Goal: Task Accomplishment & Management: Manage account settings

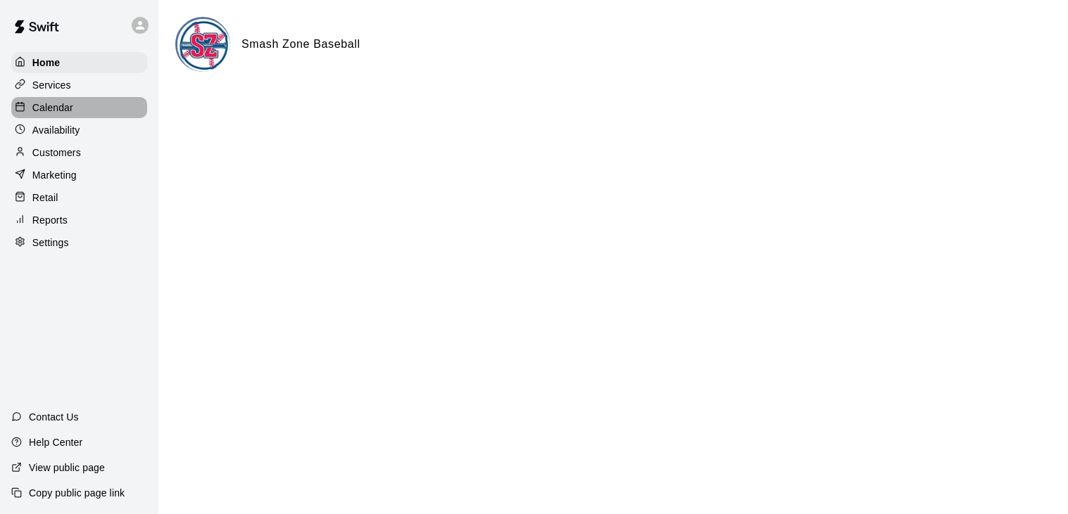
click at [59, 110] on p "Calendar" at bounding box center [52, 108] width 41 height 14
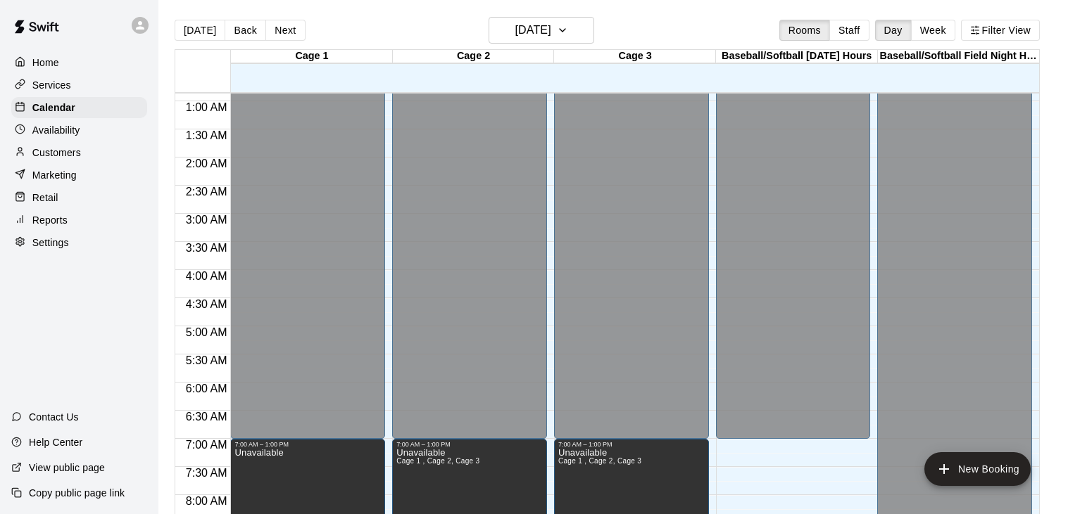
scroll to position [30, 0]
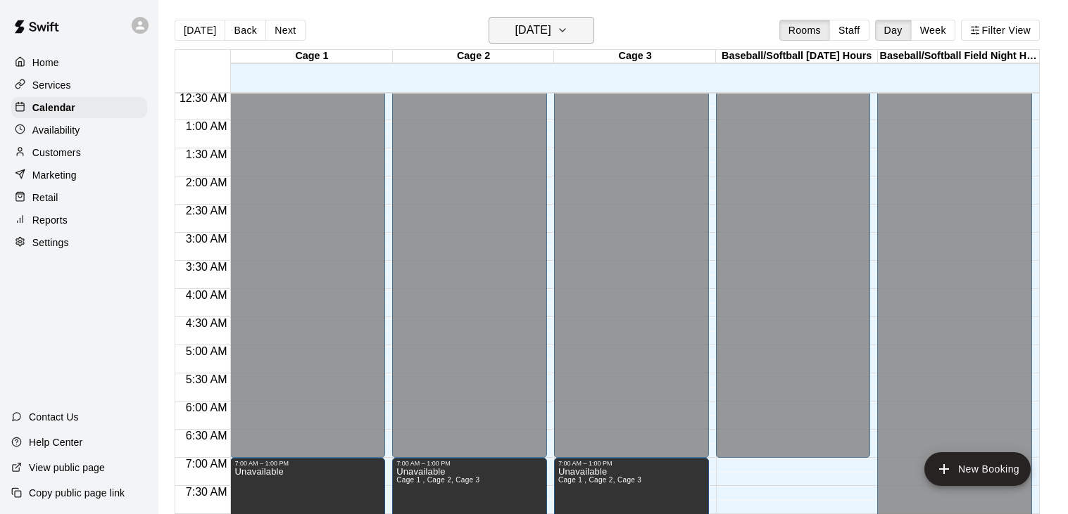
click at [568, 30] on icon "button" at bounding box center [562, 30] width 11 height 17
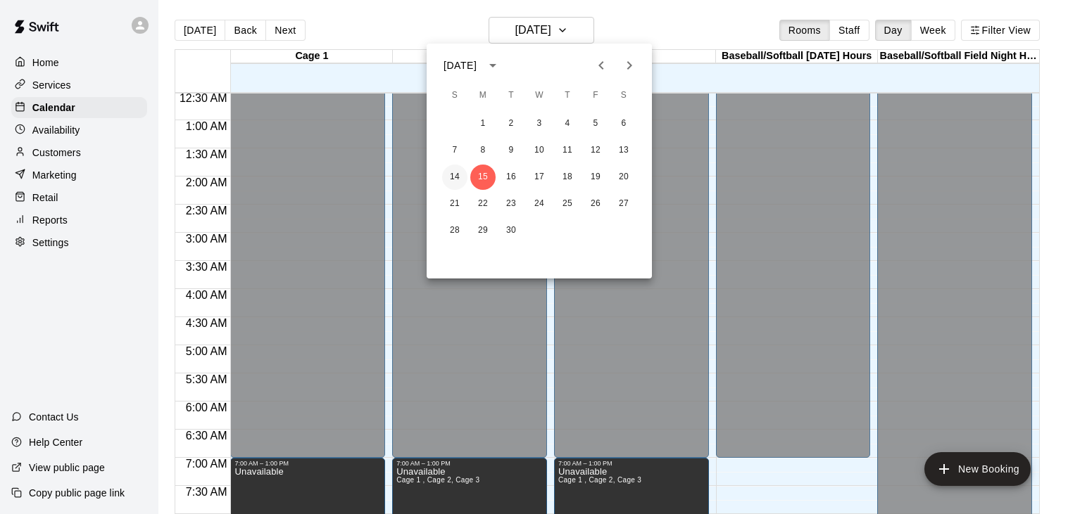
click at [457, 177] on button "14" at bounding box center [454, 177] width 25 height 25
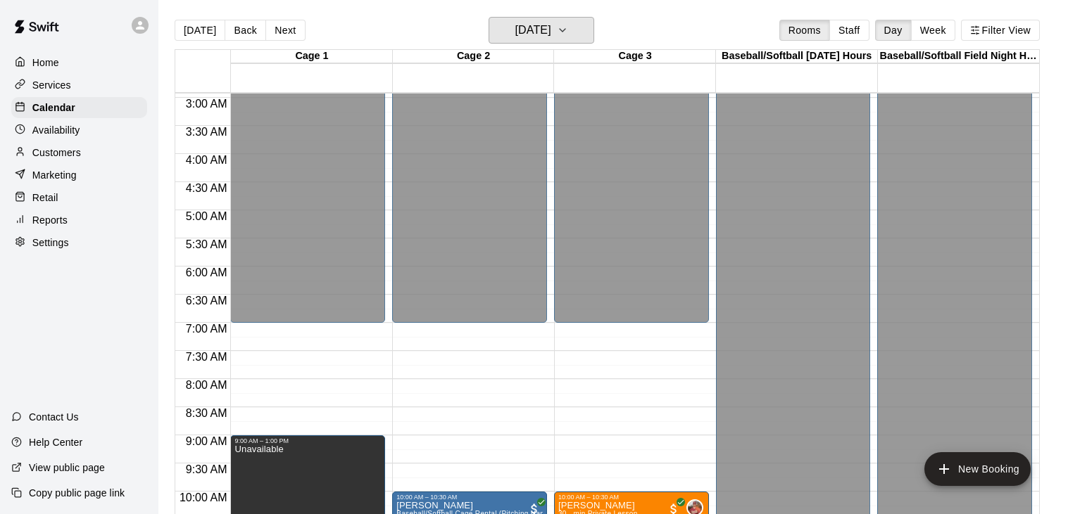
scroll to position [0, 0]
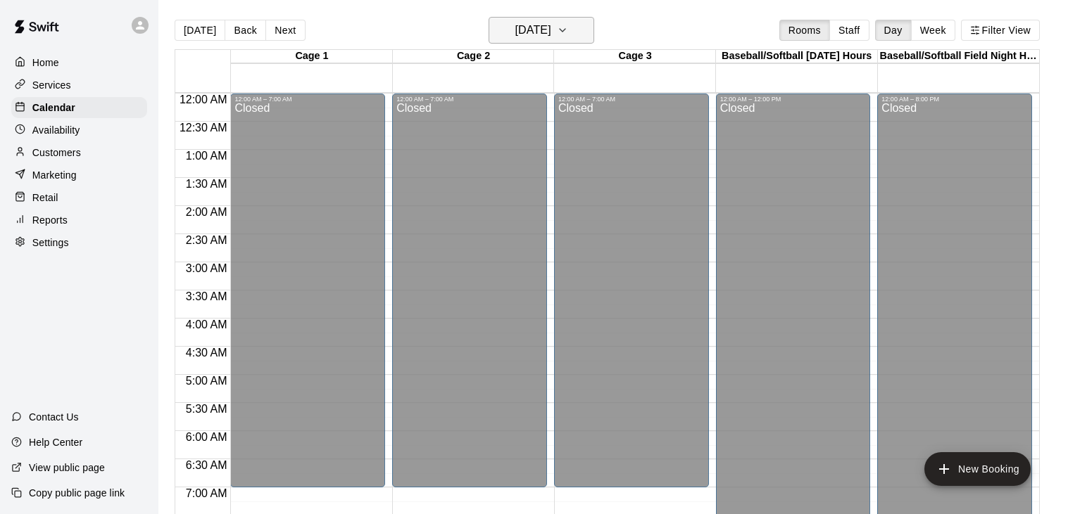
click at [568, 32] on icon "button" at bounding box center [562, 30] width 11 height 17
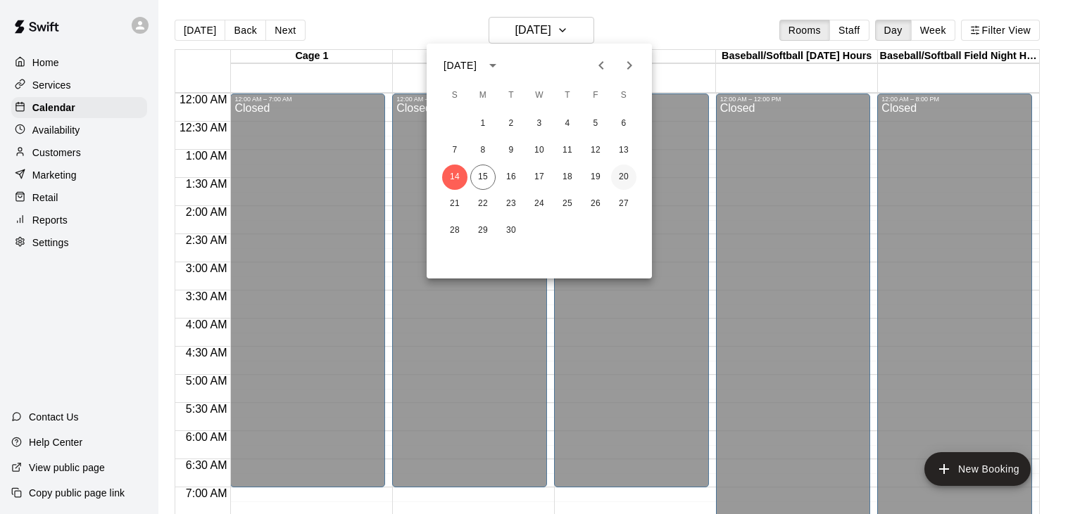
click at [621, 177] on button "20" at bounding box center [623, 177] width 25 height 25
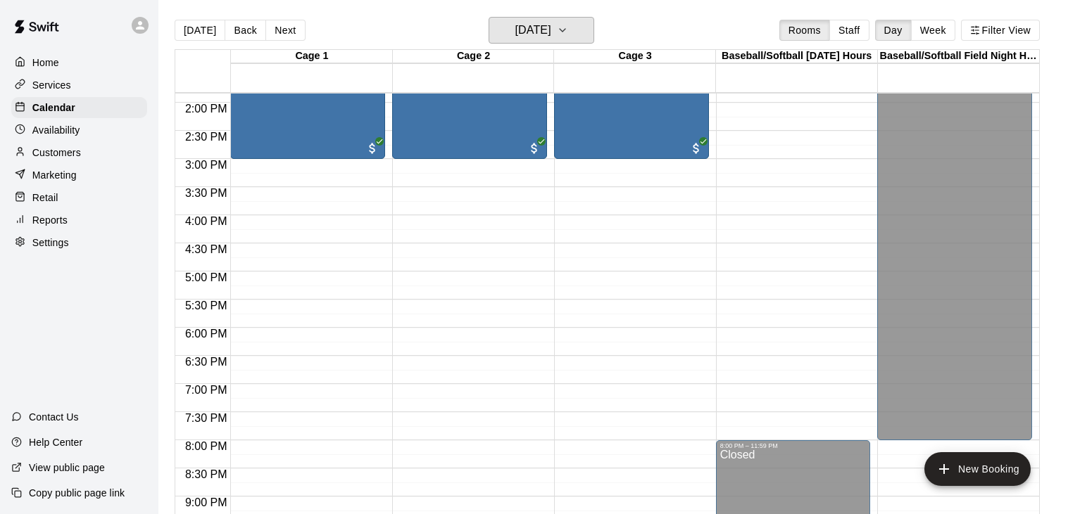
scroll to position [787, 0]
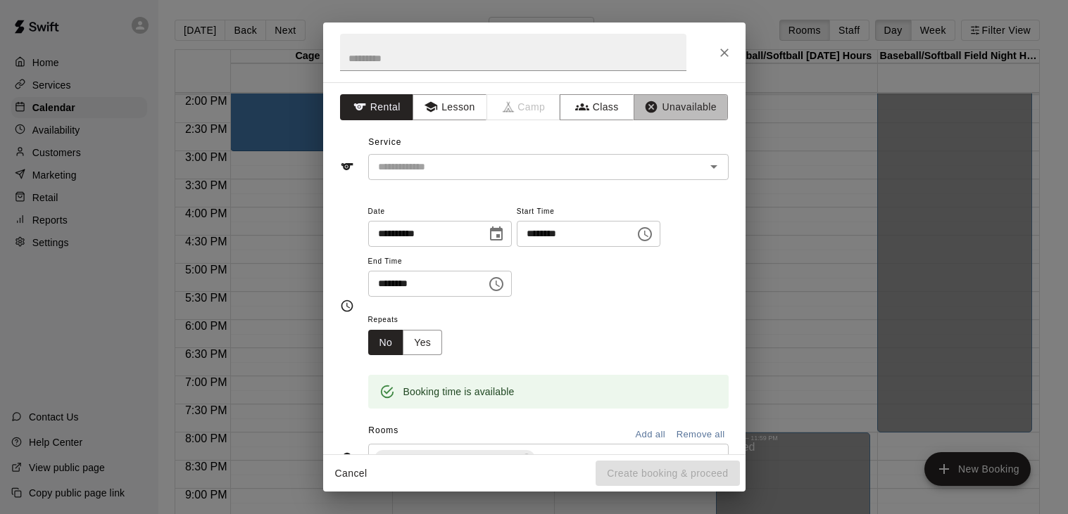
click at [679, 113] on button "Unavailable" at bounding box center [680, 107] width 94 height 26
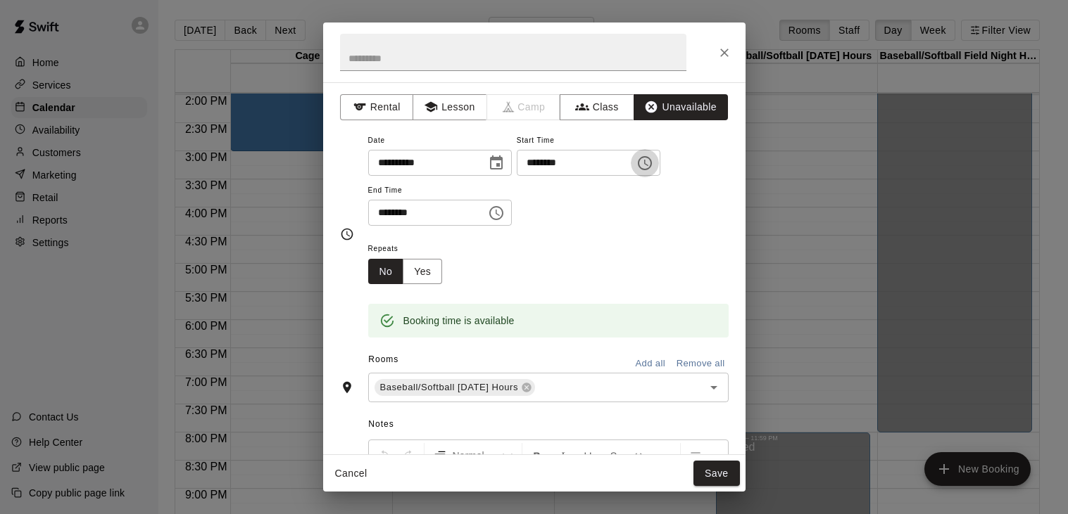
click at [636, 172] on icon "Choose time, selected time is 5:15 PM" at bounding box center [644, 163] width 17 height 17
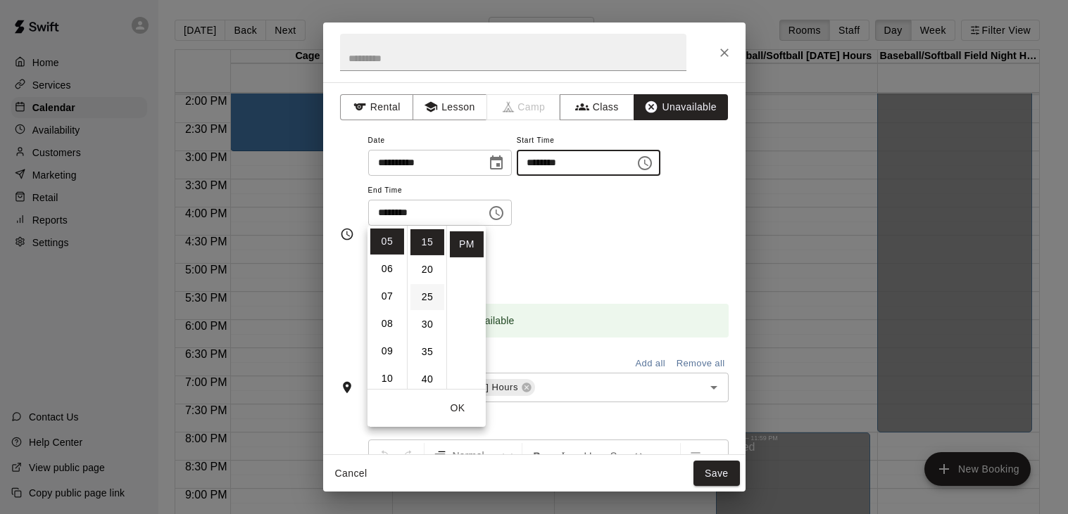
scroll to position [0, 0]
click at [433, 244] on li "00" at bounding box center [427, 242] width 34 height 26
type input "********"
click at [557, 227] on div "**********" at bounding box center [548, 179] width 360 height 95
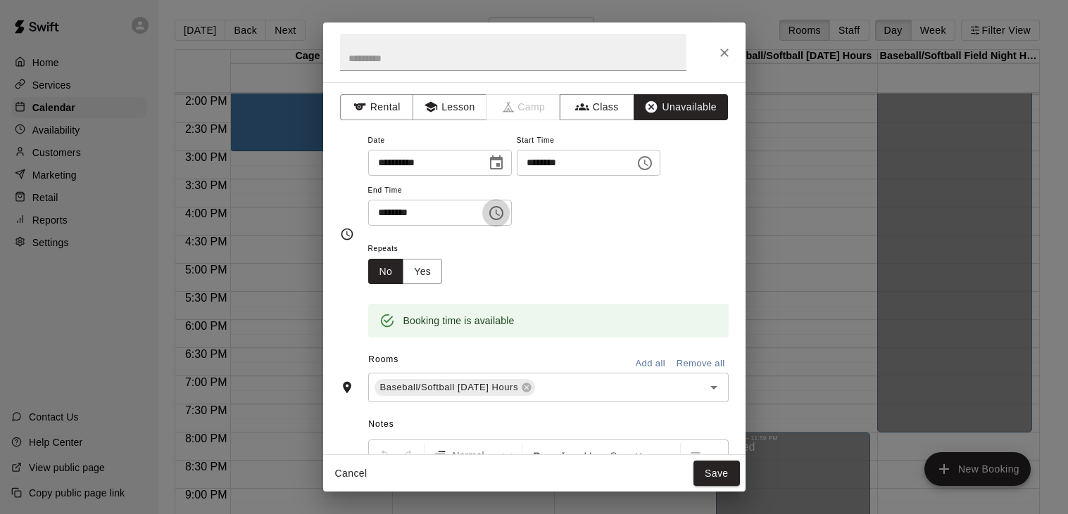
click at [505, 222] on icon "Choose time, selected time is 5:45 PM" at bounding box center [496, 213] width 17 height 17
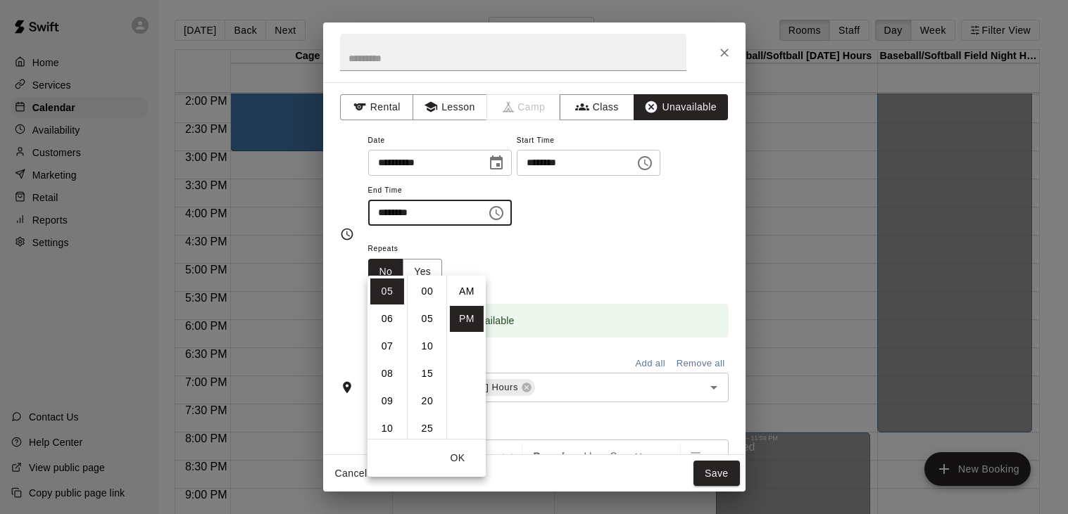
scroll to position [25, 0]
click at [384, 372] on li "08" at bounding box center [387, 374] width 34 height 26
click at [426, 289] on li "00" at bounding box center [427, 292] width 34 height 26
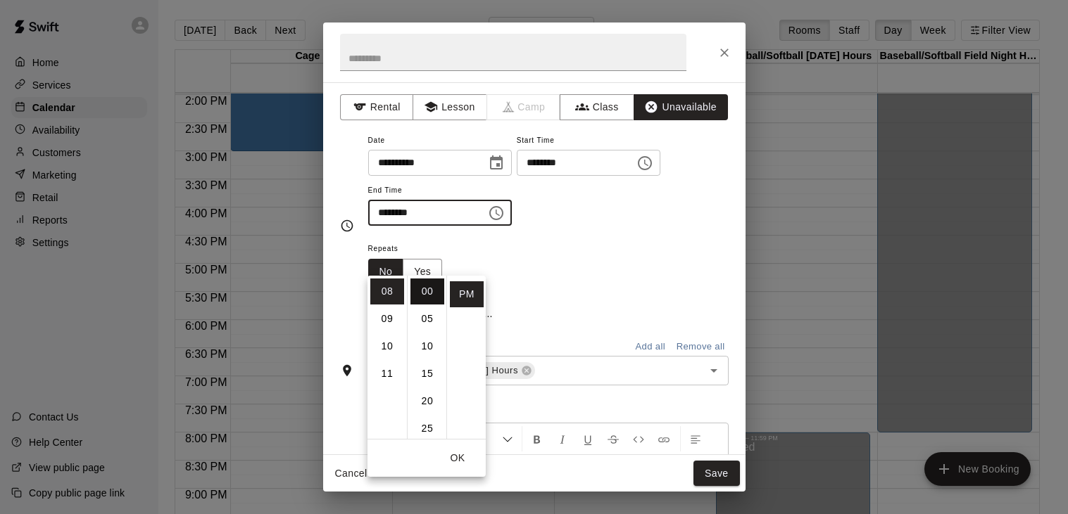
type input "********"
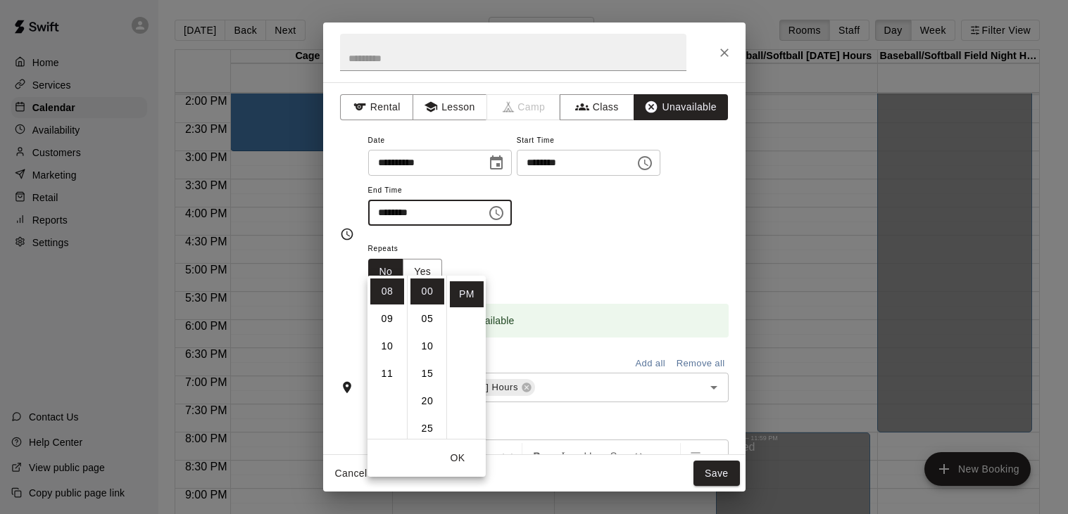
click at [610, 227] on div "**********" at bounding box center [548, 179] width 360 height 95
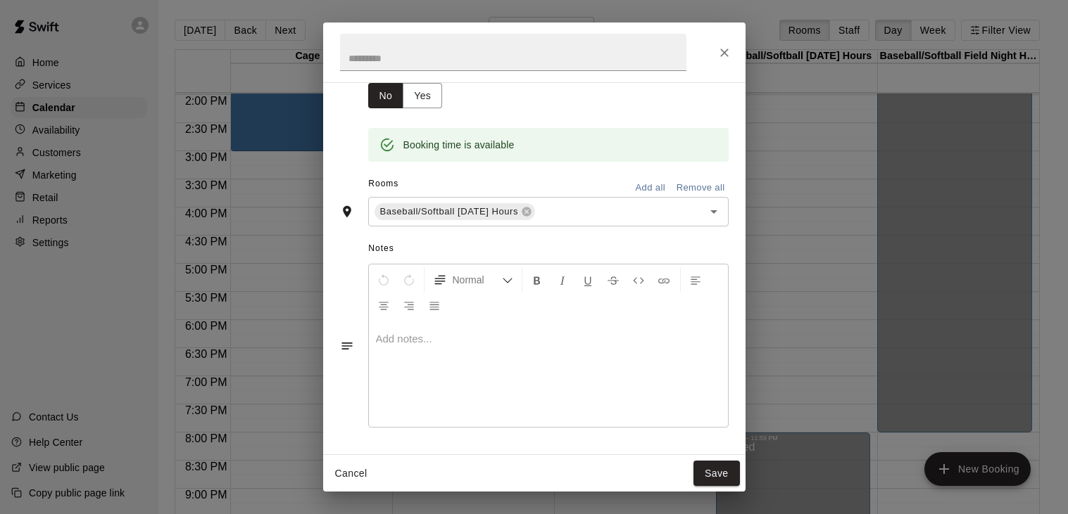
scroll to position [225, 0]
click at [721, 474] on button "Save" at bounding box center [716, 474] width 46 height 26
